Goal: Information Seeking & Learning: Learn about a topic

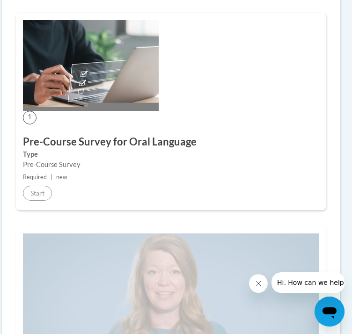
scroll to position [0, 5]
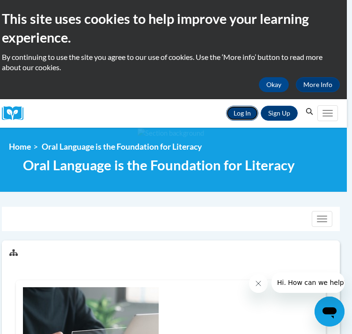
click at [241, 115] on link "Log In" at bounding box center [242, 113] width 32 height 15
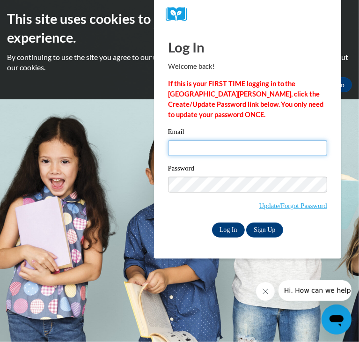
type input "mestori@sunprairieschools.org"
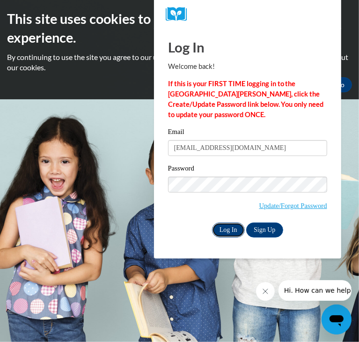
click at [234, 233] on input "Log In" at bounding box center [228, 229] width 33 height 15
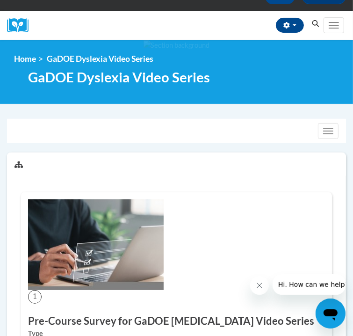
scroll to position [91, 0]
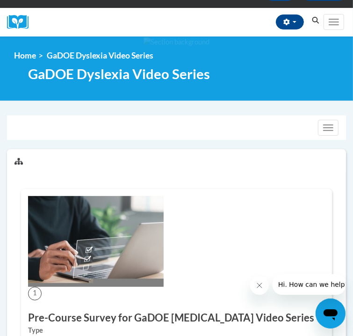
click at [0, 0] on button at bounding box center [0, 0] width 0 height 0
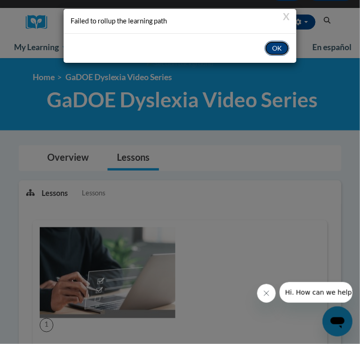
click at [278, 51] on button "OK" at bounding box center [277, 48] width 25 height 15
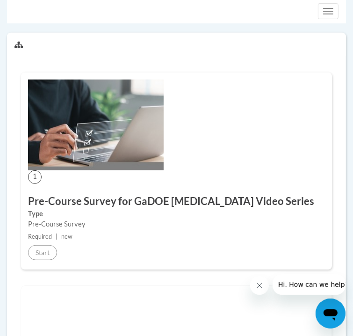
scroll to position [0, 0]
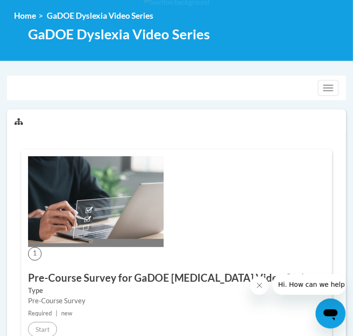
scroll to position [125, 0]
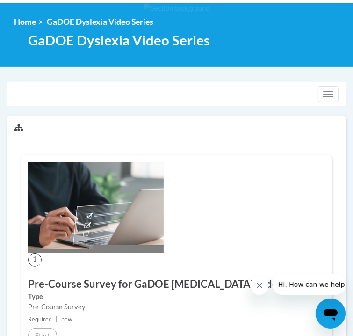
click at [0, 0] on span "Lessons" at bounding box center [0, 0] width 0 height 0
click at [0, 0] on link "Overview" at bounding box center [0, 0] width 0 height 0
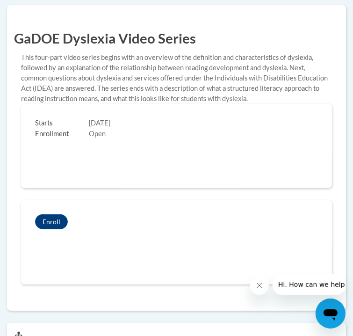
scroll to position [235, 0]
click at [0, 0] on link "Lessons" at bounding box center [0, 0] width 0 height 0
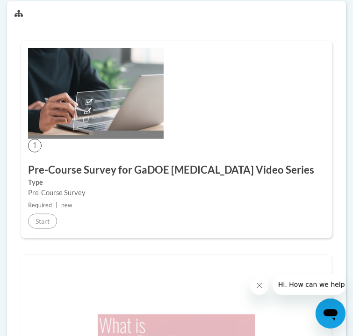
scroll to position [558, 0]
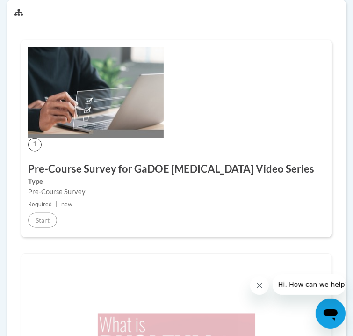
click at [0, 0] on ul "Lessons Lessons" at bounding box center [0, 0] width 0 height 0
drag, startPoint x: 120, startPoint y: 40, endPoint x: 114, endPoint y: 41, distance: 5.6
click at [0, 0] on ul "Lessons Lessons" at bounding box center [0, 0] width 0 height 0
click at [0, 0] on icon at bounding box center [0, 0] width 0 height 0
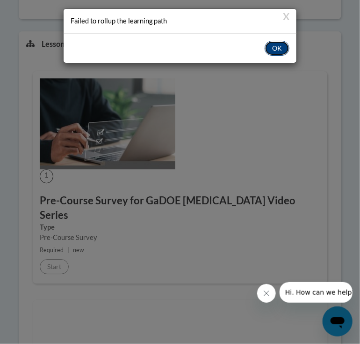
click at [277, 52] on button "OK" at bounding box center [277, 48] width 25 height 15
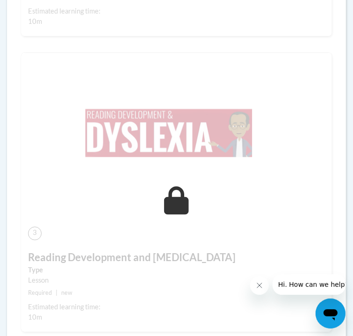
scroll to position [1056, 0]
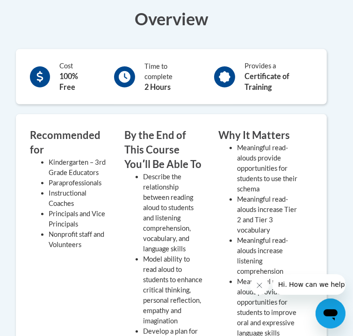
scroll to position [290, 15]
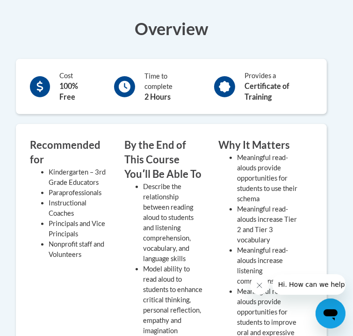
click at [0, 0] on button "Enroll" at bounding box center [0, 0] width 0 height 0
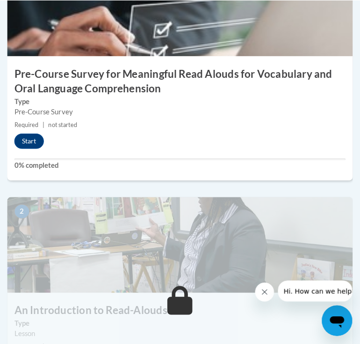
scroll to position [399, 0]
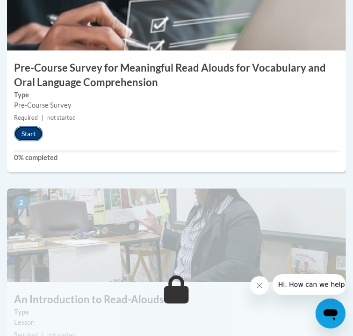
click at [43, 141] on button "Start" at bounding box center [28, 133] width 29 height 15
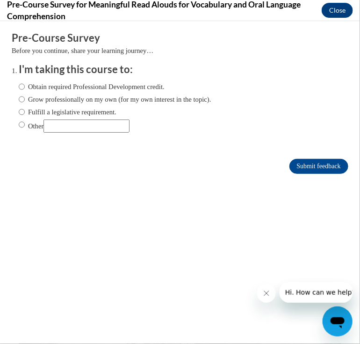
scroll to position [0, 0]
click at [60, 97] on label "Grow professionally on my own (for my own interest in the topic)." at bounding box center [115, 99] width 193 height 10
click at [25, 97] on input "Grow professionally on my own (for my own interest in the topic)." at bounding box center [22, 99] width 6 height 10
radio input "true"
click at [295, 165] on input "Submit feedback" at bounding box center [319, 165] width 59 height 15
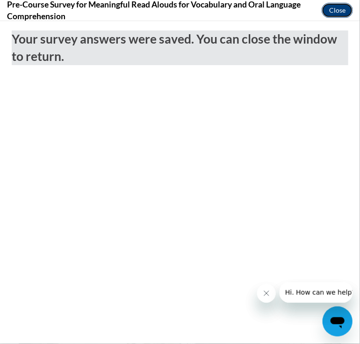
click at [344, 9] on button "Close" at bounding box center [337, 10] width 31 height 15
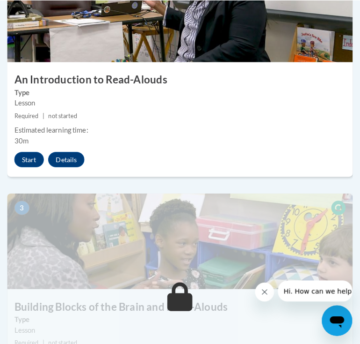
scroll to position [627, 0]
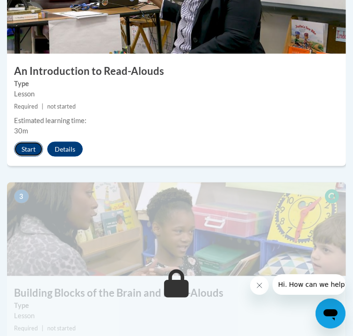
click at [37, 157] on button "Start" at bounding box center [28, 149] width 29 height 15
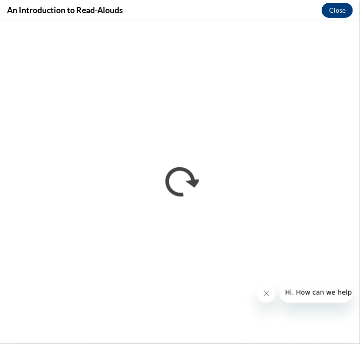
scroll to position [0, 0]
click at [234, 8] on div "An Introduction to Read-Alouds Close" at bounding box center [180, 10] width 360 height 21
click at [183, 16] on div "An Introduction to Read-Alouds Close" at bounding box center [180, 10] width 360 height 21
